Goal: Task Accomplishment & Management: Use online tool/utility

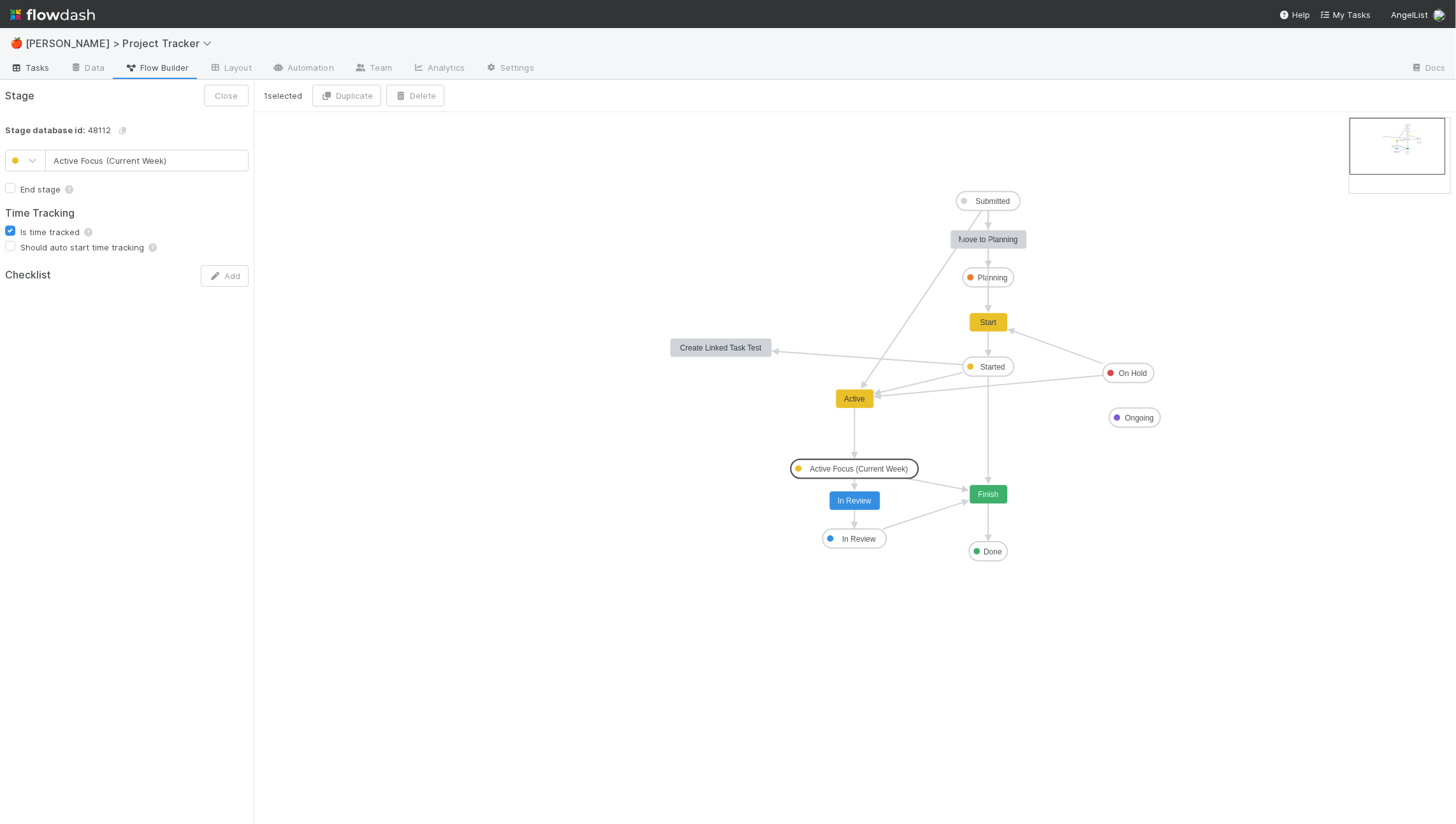
click at [23, 64] on span "Tasks" at bounding box center [30, 67] width 40 height 13
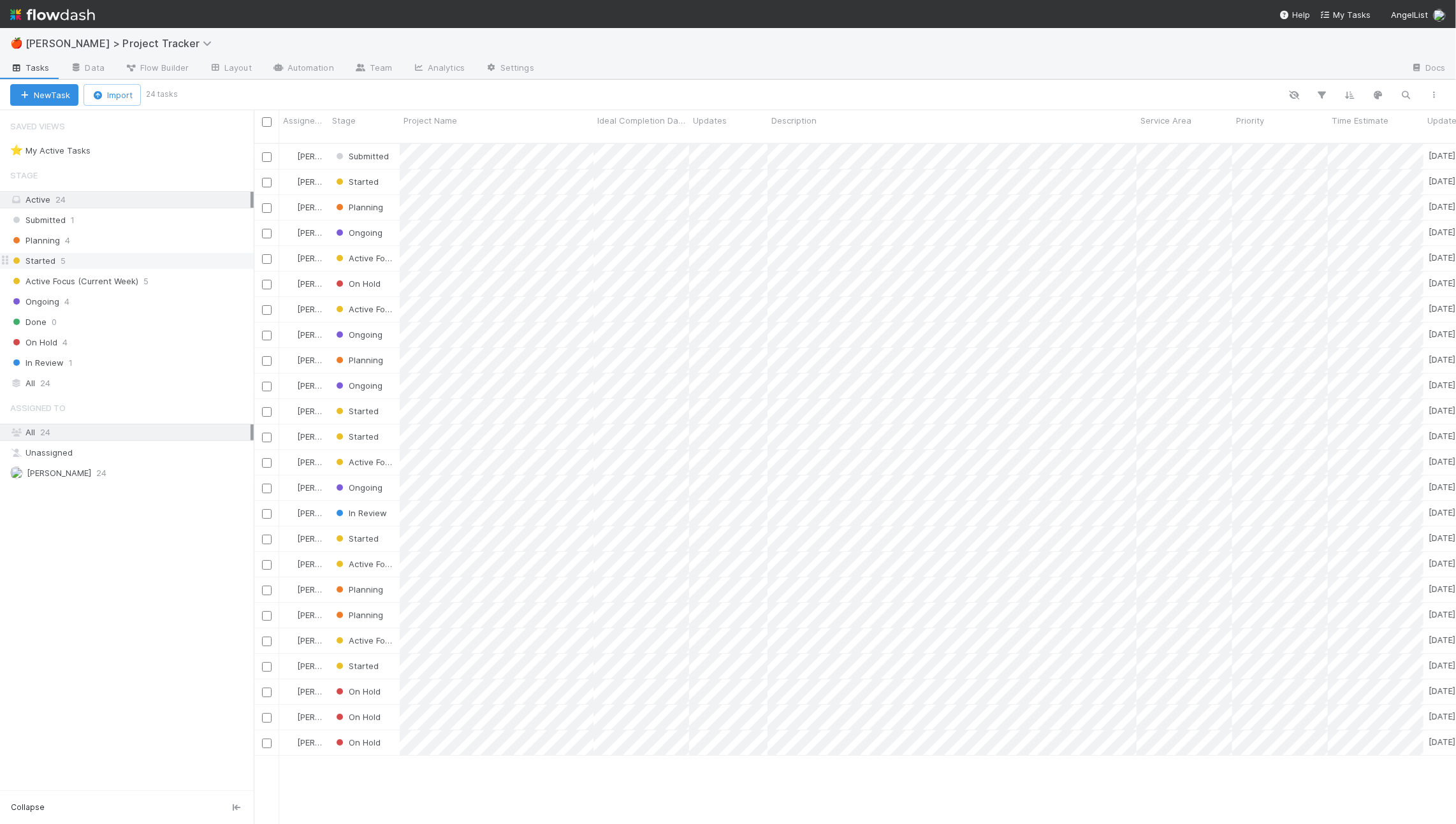
scroll to position [692, 1202]
click at [154, 299] on div "Ongoing 4" at bounding box center [132, 302] width 244 height 16
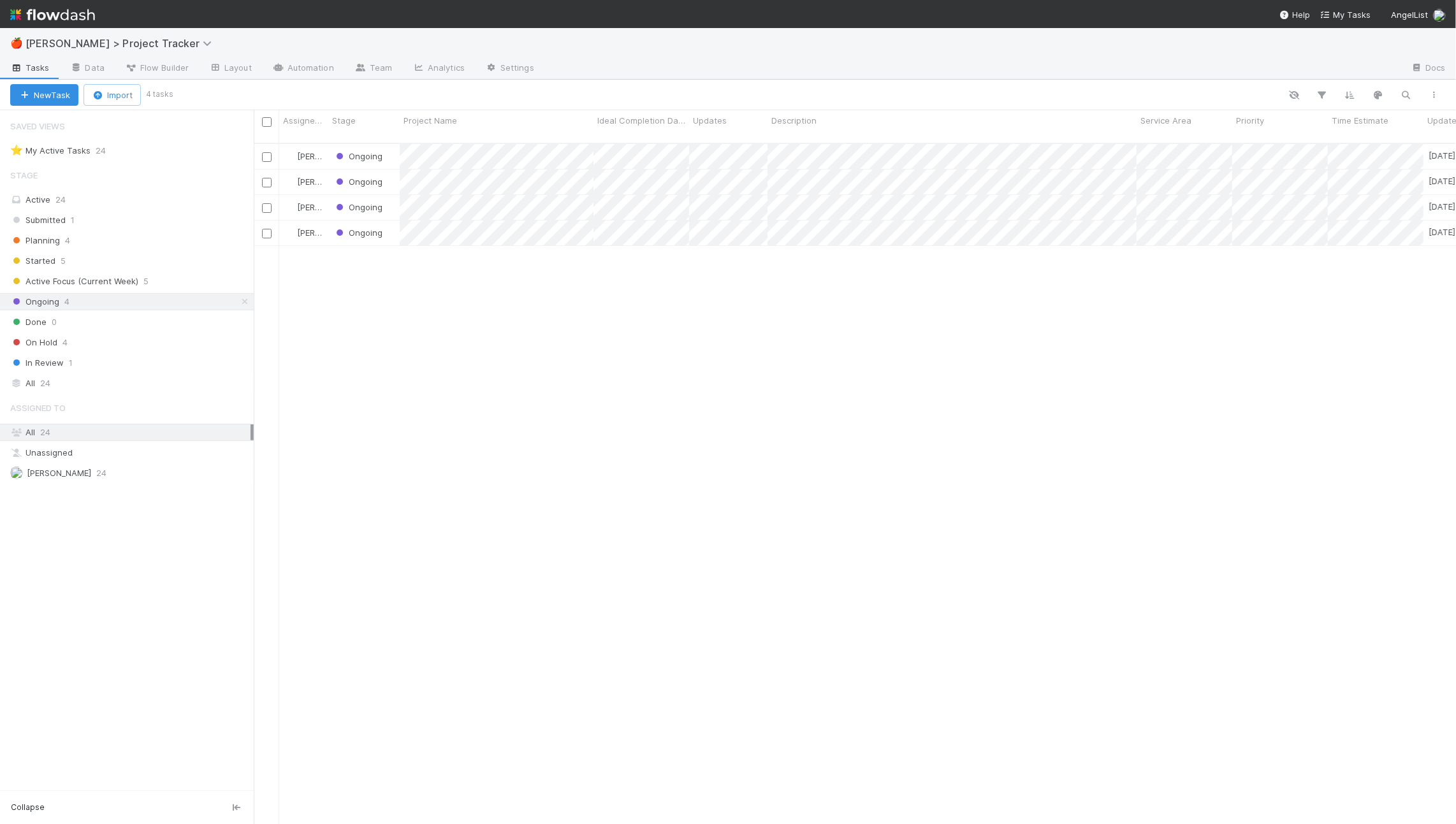
scroll to position [692, 1202]
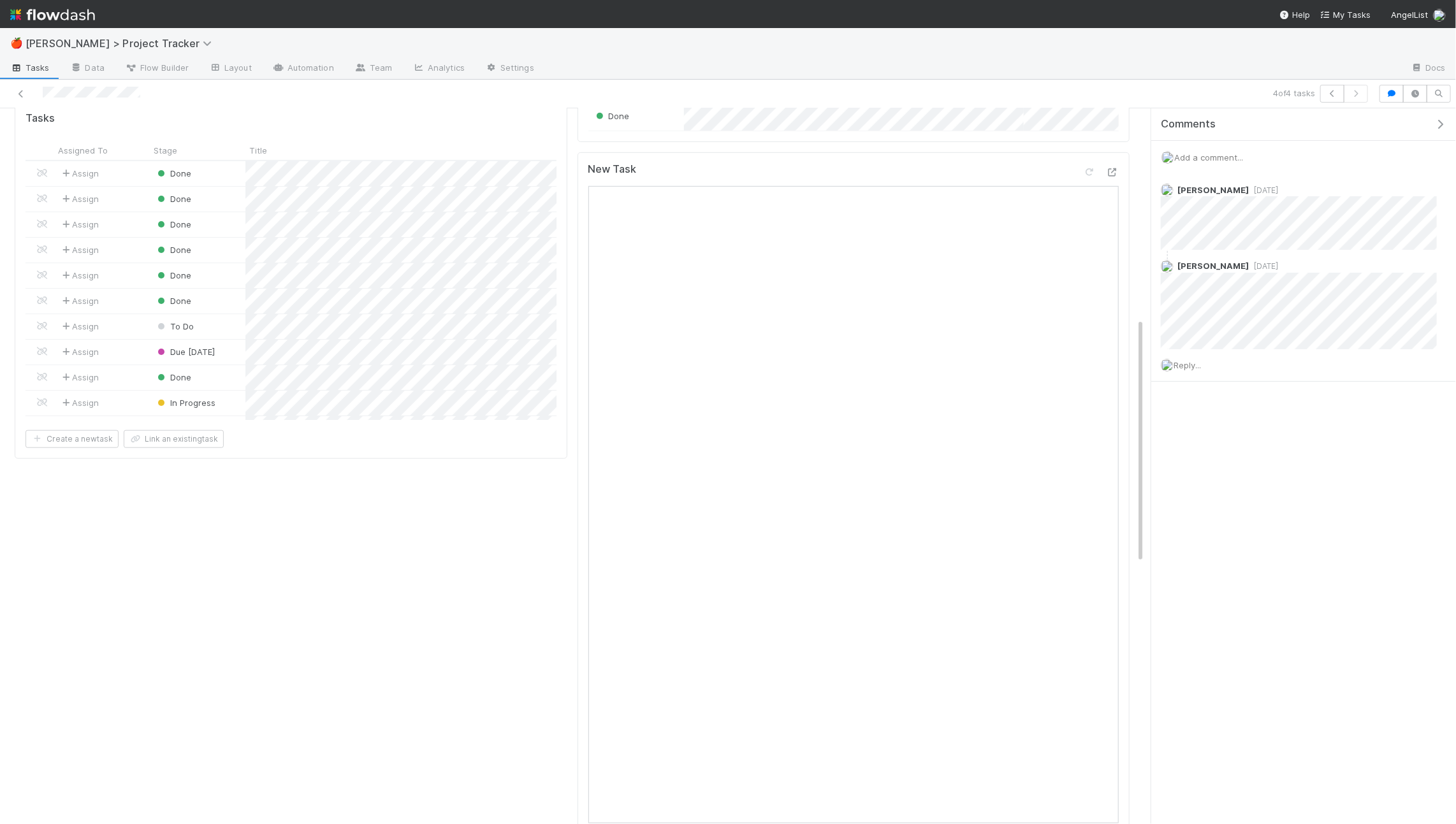
scroll to position [678, 0]
